Goal: Transaction & Acquisition: Purchase product/service

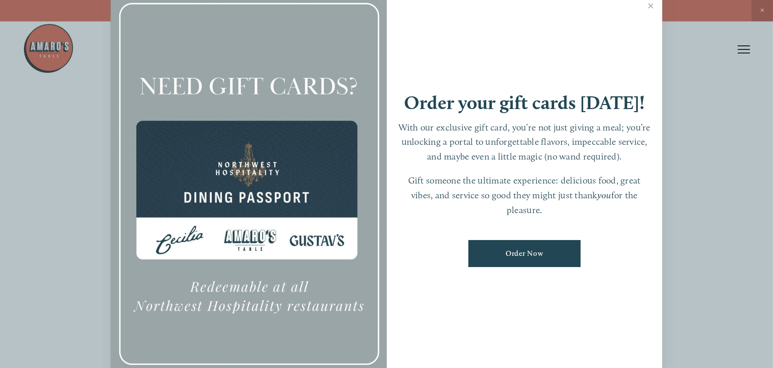
click at [520, 257] on link "Order Now" at bounding box center [524, 253] width 112 height 27
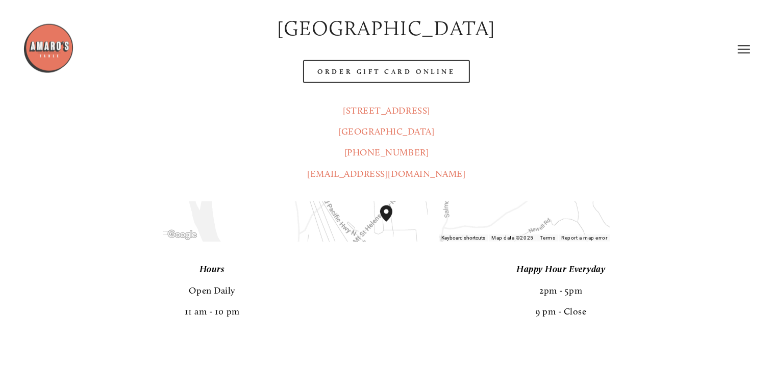
scroll to position [700, 0]
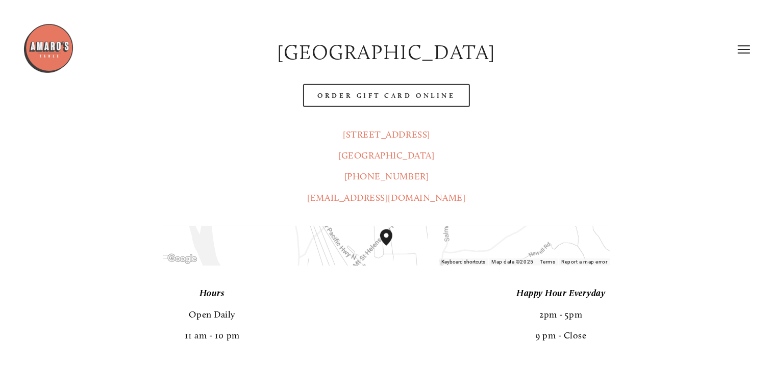
click at [358, 226] on div at bounding box center [386, 246] width 447 height 40
click at [372, 226] on div at bounding box center [386, 246] width 447 height 40
click at [343, 231] on div at bounding box center [386, 246] width 447 height 40
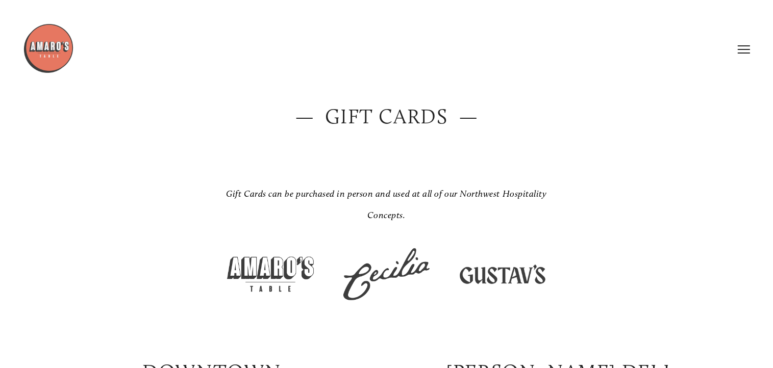
scroll to position [0, 0]
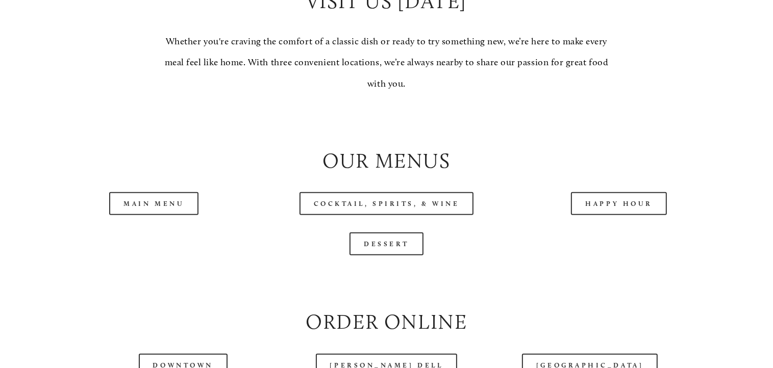
scroll to position [1023, 0]
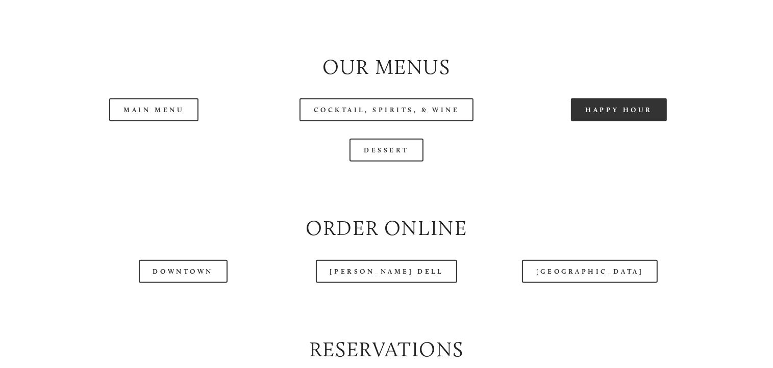
click at [623, 121] on link "Happy Hour" at bounding box center [619, 109] width 96 height 23
